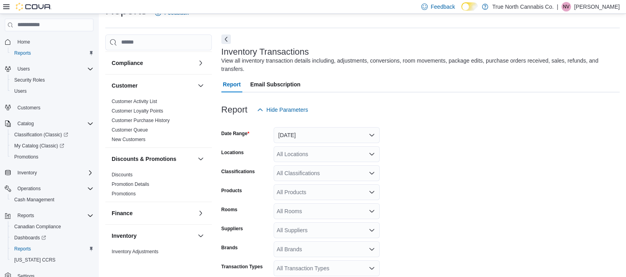
scroll to position [46, 0]
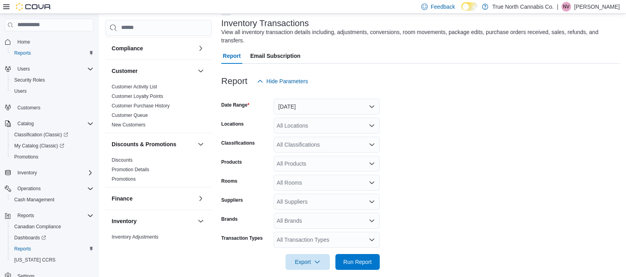
click at [295, 156] on div "All Products" at bounding box center [327, 164] width 106 height 16
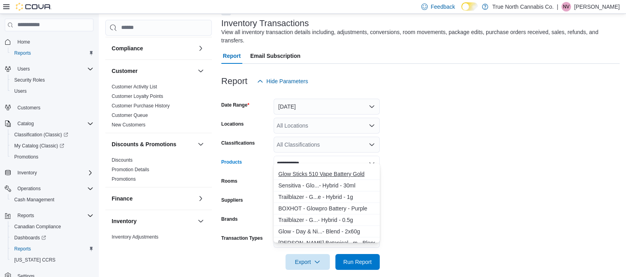
scroll to position [40, 0]
type input "**********"
click at [339, 185] on div "BOXHOT - Glowpro Battery - Purple" at bounding box center [326, 186] width 97 height 8
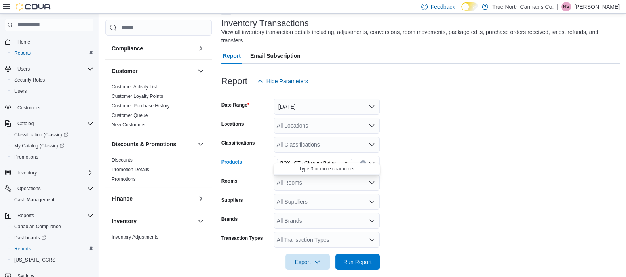
scroll to position [0, 0]
click at [298, 118] on div "All Locations" at bounding box center [327, 126] width 106 height 16
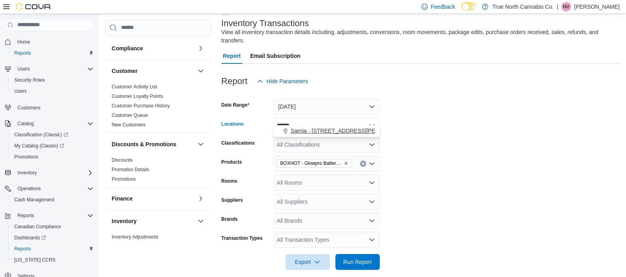
type input "******"
click at [310, 130] on span "Sarnia - [STREET_ADDRESS][PERSON_NAME]" at bounding box center [352, 131] width 122 height 8
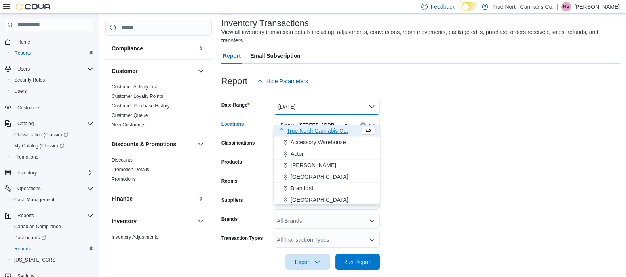
click at [372, 99] on button "[DATE]" at bounding box center [327, 107] width 106 height 16
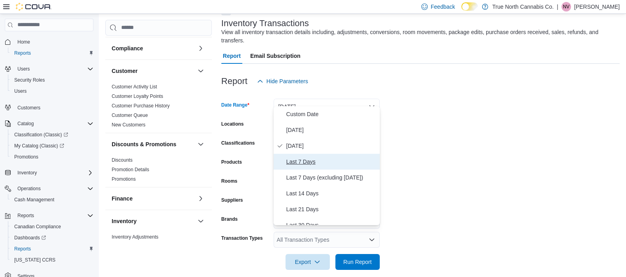
click at [307, 162] on span "Last 7 Days" at bounding box center [331, 162] width 90 height 10
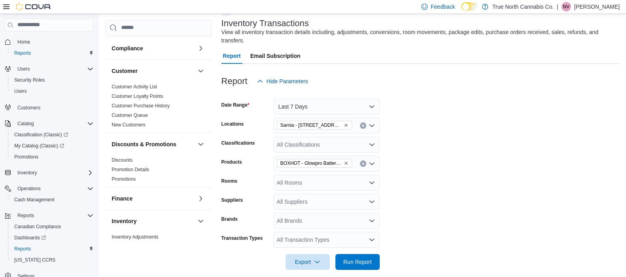
click at [460, 125] on form "Date Range Last 7 Days Locations [GEOGRAPHIC_DATA] - [STREET_ADDRESS][PERSON_NA…" at bounding box center [420, 179] width 398 height 181
click at [359, 253] on span "Run Report" at bounding box center [357, 261] width 35 height 16
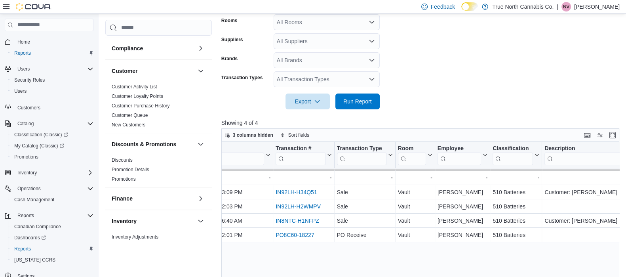
scroll to position [0, 368]
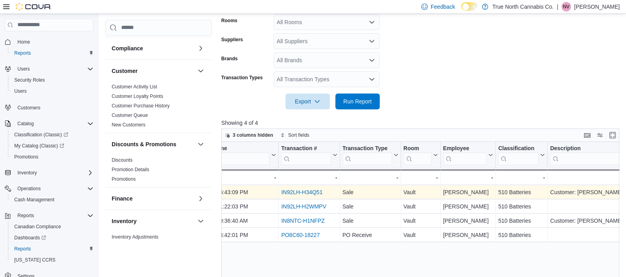
click at [303, 189] on link "IN92LH-H34Q51" at bounding box center [301, 192] width 41 height 6
